Goal: Information Seeking & Learning: Learn about a topic

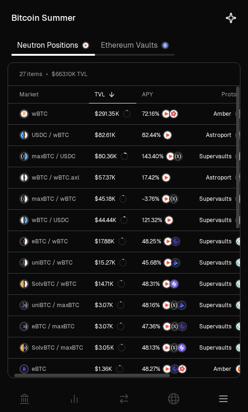
scroll to position [0, 3]
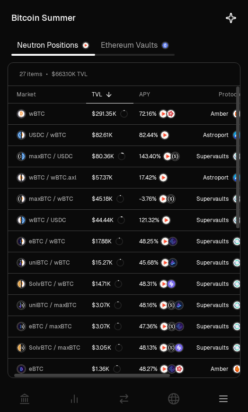
click at [228, 26] on div "Bitcoin Summer" at bounding box center [123, 18] width 225 height 21
click at [225, 19] on icon at bounding box center [230, 17] width 11 height 11
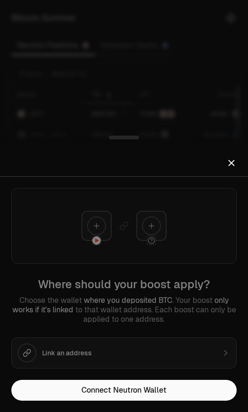
click at [210, 42] on div at bounding box center [124, 206] width 248 height 412
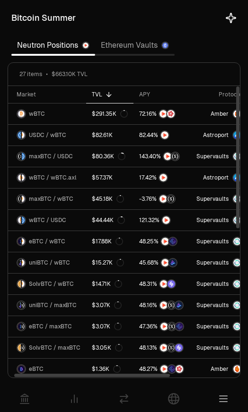
click at [222, 19] on div at bounding box center [181, 17] width 111 height 13
click at [232, 21] on icon at bounding box center [230, 17] width 11 height 11
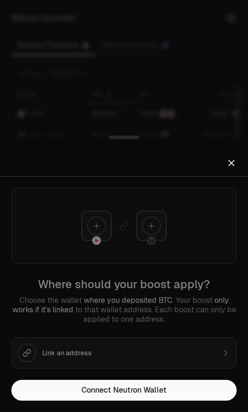
click at [234, 161] on icon "Close" at bounding box center [231, 163] width 5 height 5
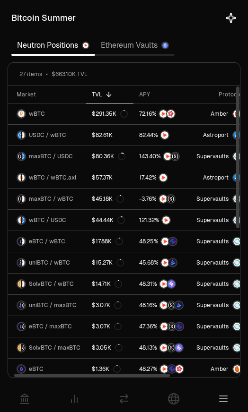
click at [26, 20] on div "Bitcoin Summer" at bounding box center [43, 17] width 64 height 13
click at [133, 51] on link "Ethereum Vaults" at bounding box center [134, 45] width 79 height 19
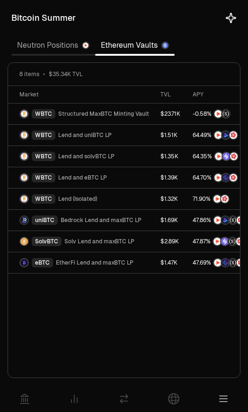
click at [34, 40] on link "Neutron Positions" at bounding box center [53, 45] width 84 height 19
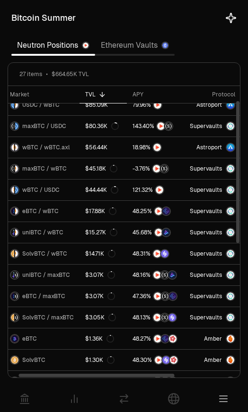
scroll to position [30, 9]
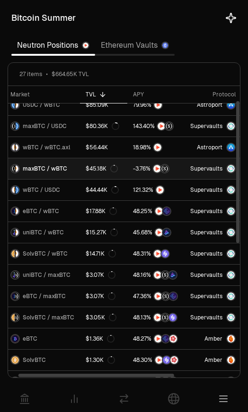
click at [135, 176] on link at bounding box center [155, 168] width 57 height 21
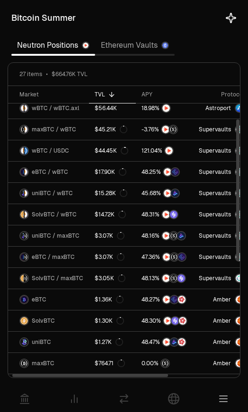
scroll to position [70, 0]
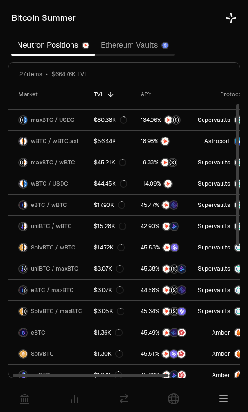
scroll to position [36, 1]
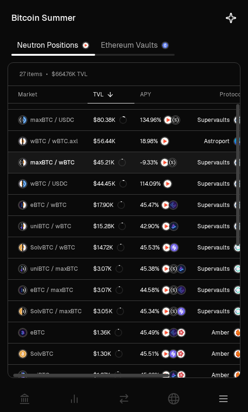
click at [155, 167] on div at bounding box center [158, 162] width 37 height 9
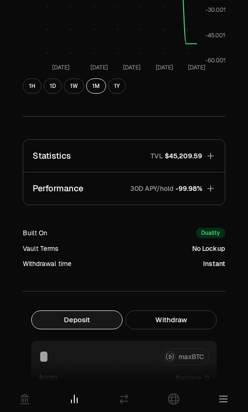
scroll to position [271, 0]
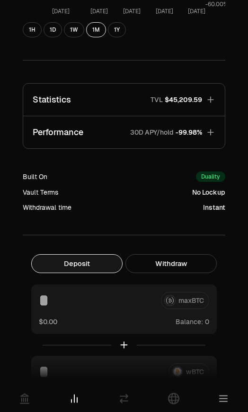
click at [74, 132] on p "Performance" at bounding box center [58, 132] width 51 height 13
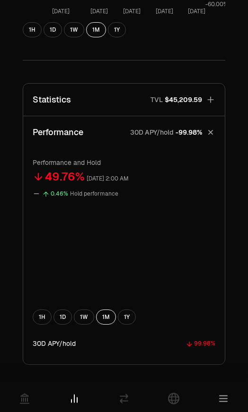
scroll to position [199, 0]
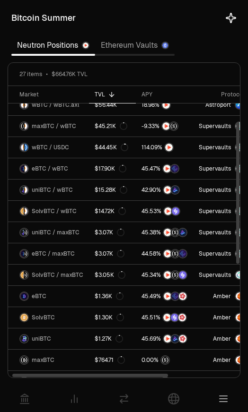
scroll to position [73, 0]
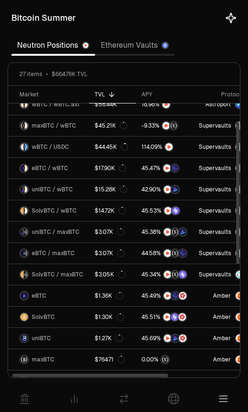
click at [130, 45] on link "Ethereum Vaults" at bounding box center [134, 45] width 79 height 19
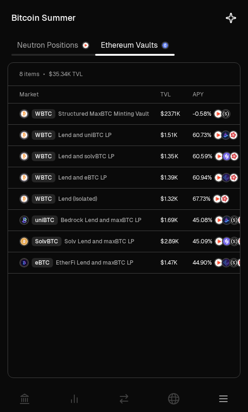
click at [40, 52] on link "Neutron Positions" at bounding box center [53, 45] width 84 height 19
